Goal: Task Accomplishment & Management: Manage account settings

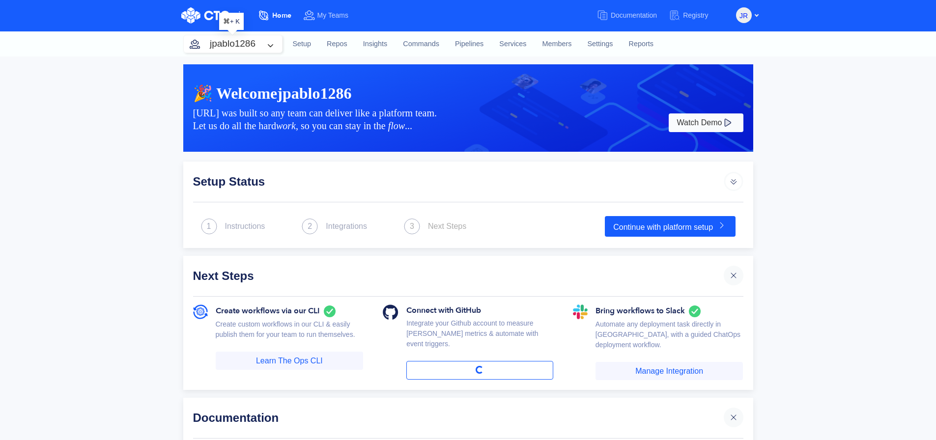
click at [250, 49] on button "jpablo1286" at bounding box center [233, 43] width 98 height 17
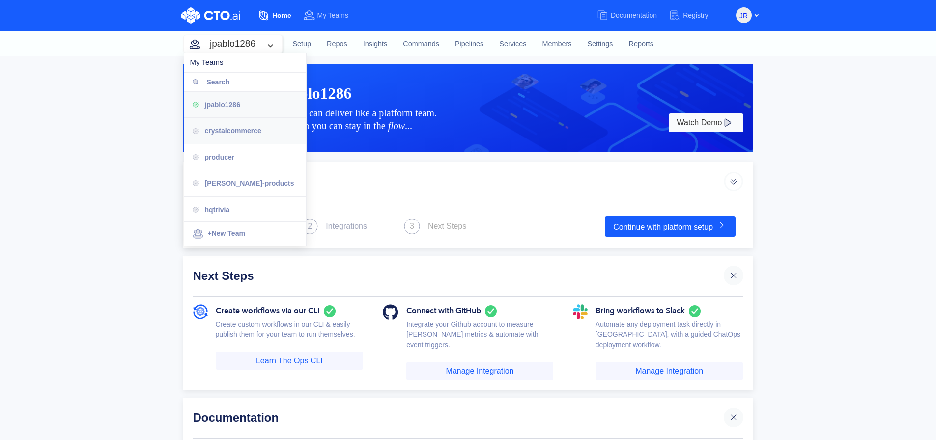
click at [252, 143] on div "crystalcommerce" at bounding box center [245, 131] width 122 height 26
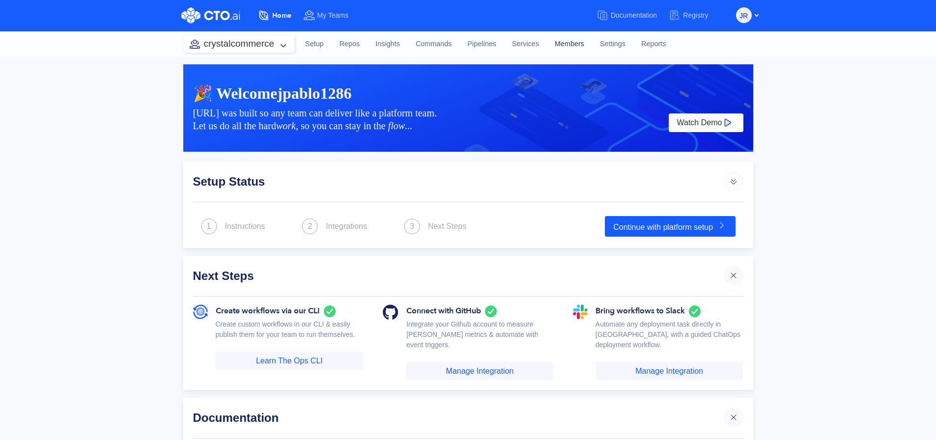
click at [567, 46] on link "Members" at bounding box center [569, 44] width 45 height 27
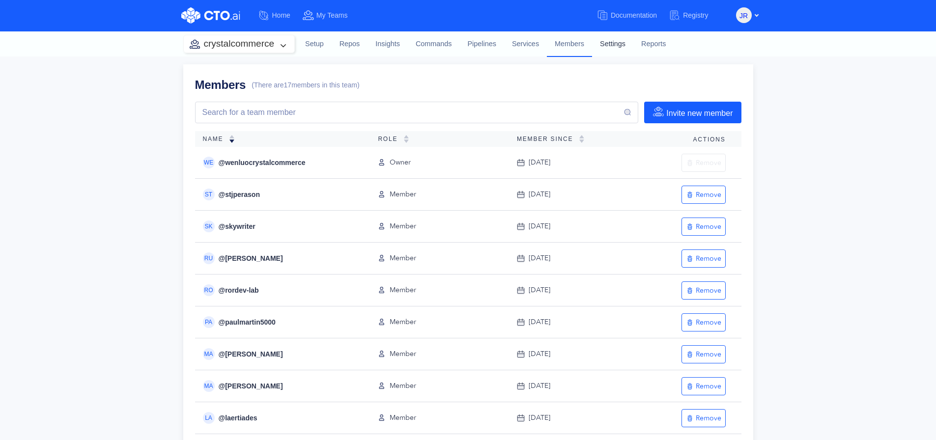
click at [618, 48] on link "Settings" at bounding box center [612, 44] width 41 height 27
